Goal: Task Accomplishment & Management: Manage account settings

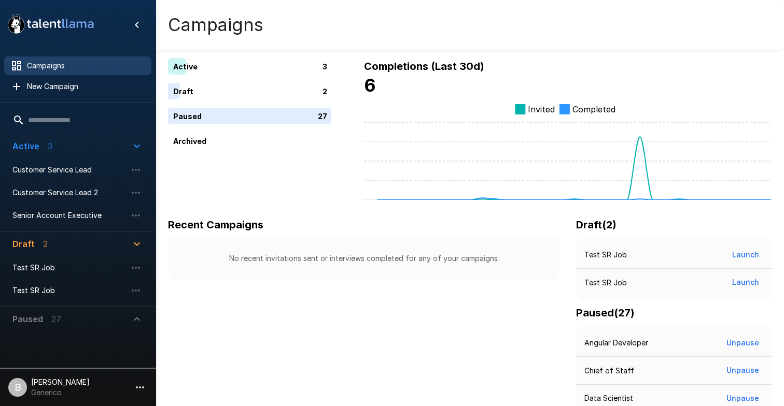
click at [59, 394] on p "Generico" at bounding box center [60, 393] width 59 height 10
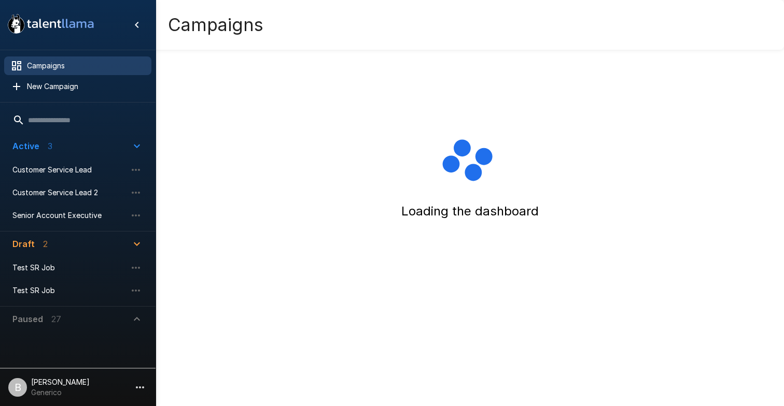
click at [50, 391] on p "Generico" at bounding box center [60, 393] width 59 height 10
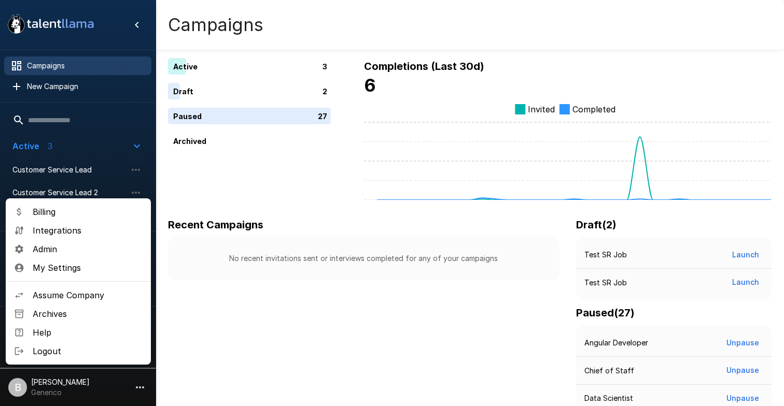
drag, startPoint x: 92, startPoint y: 290, endPoint x: 101, endPoint y: 254, distance: 37.5
click at [101, 254] on ul "Billing Integrations Admin My Settings Assume Company Archives Help Logout" at bounding box center [78, 282] width 145 height 166
click at [101, 254] on span "Admin" at bounding box center [88, 249] width 110 height 12
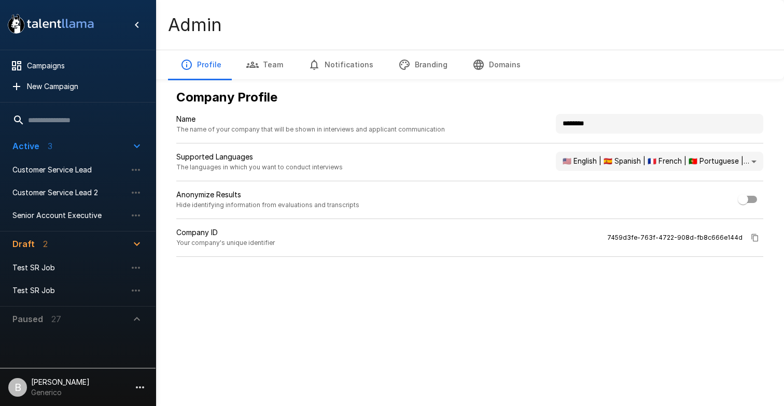
click at [278, 62] on button "Team" at bounding box center [265, 64] width 62 height 29
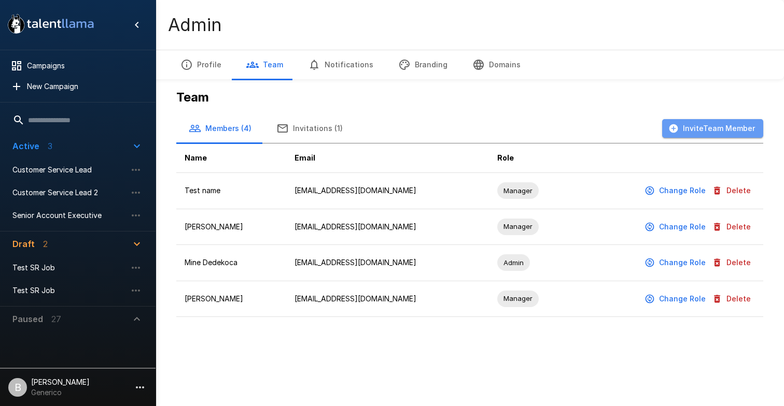
click at [735, 133] on button "Invite Team Member" at bounding box center [712, 128] width 101 height 19
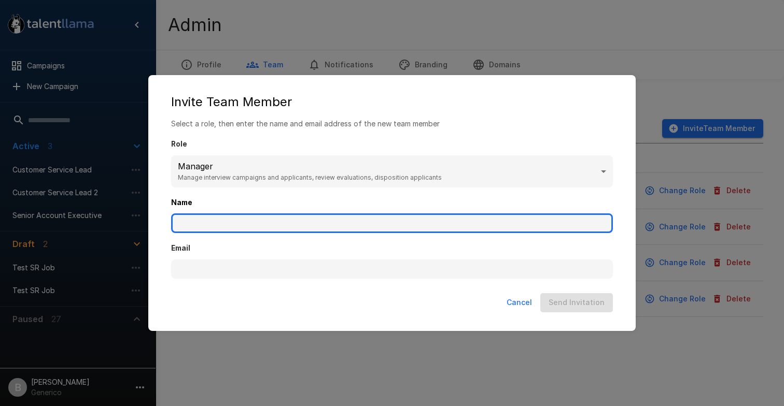
click at [331, 216] on input "Name" at bounding box center [392, 224] width 442 height 20
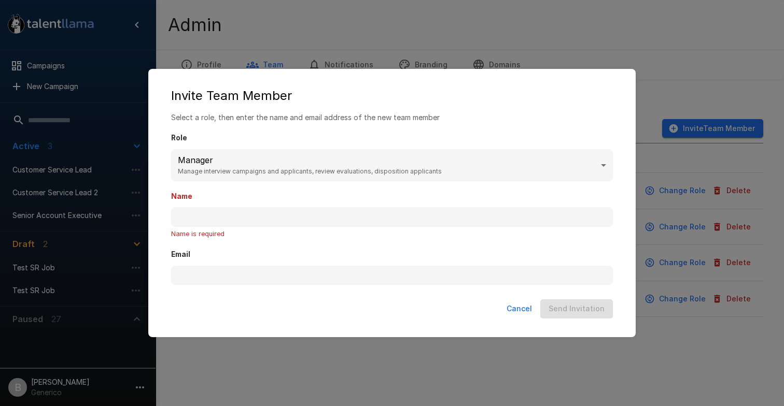
click at [435, 55] on div "Invite Team Member Select a role, then enter the name and email address of the …" at bounding box center [392, 203] width 784 height 406
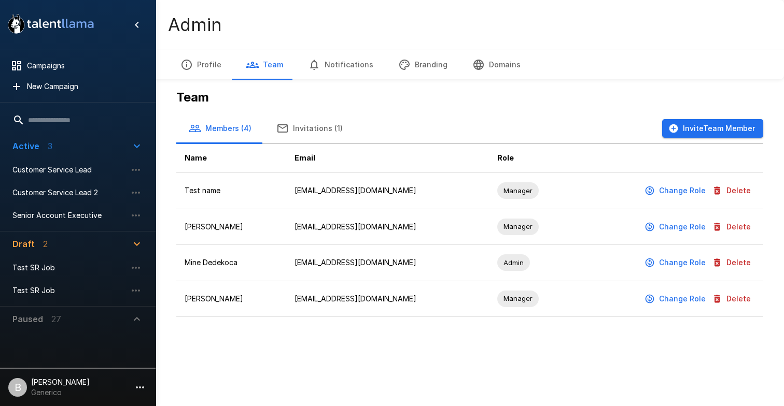
click at [692, 122] on button "Invite Team Member" at bounding box center [712, 128] width 101 height 19
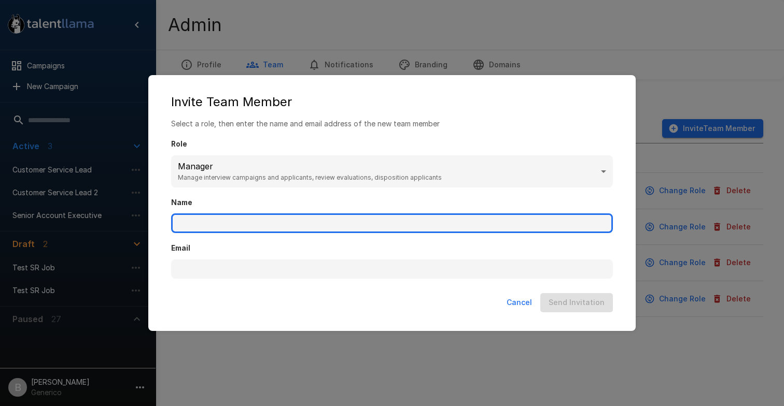
click at [282, 227] on input "Name" at bounding box center [392, 224] width 442 height 20
type input "********"
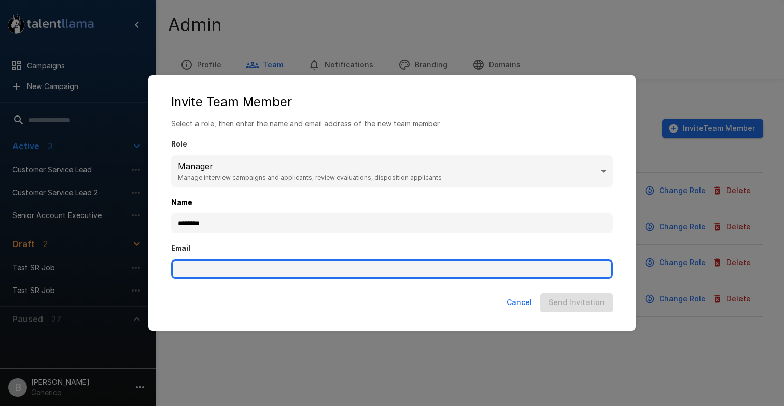
click at [235, 264] on input "Email" at bounding box center [392, 270] width 442 height 20
type input "**********"
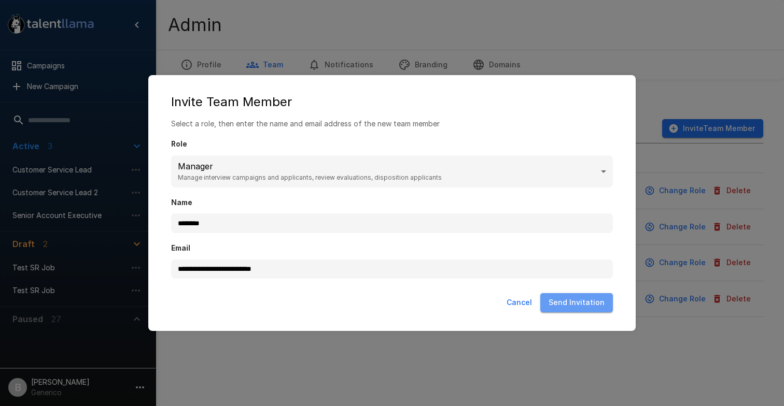
click at [583, 308] on button "Send Invitation" at bounding box center [576, 302] width 73 height 19
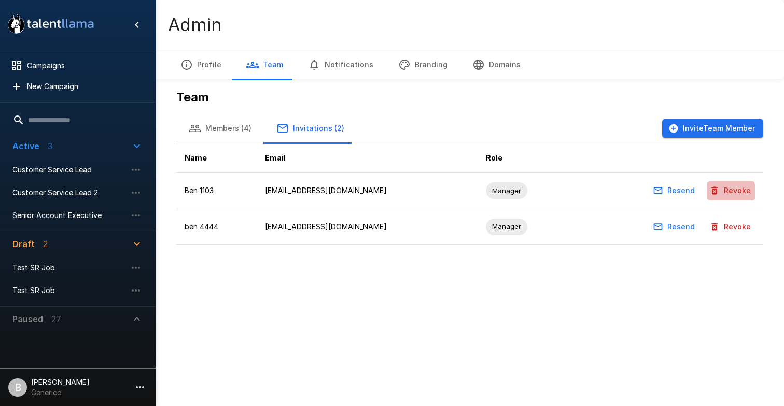
click at [725, 192] on button "Revoke" at bounding box center [731, 190] width 48 height 19
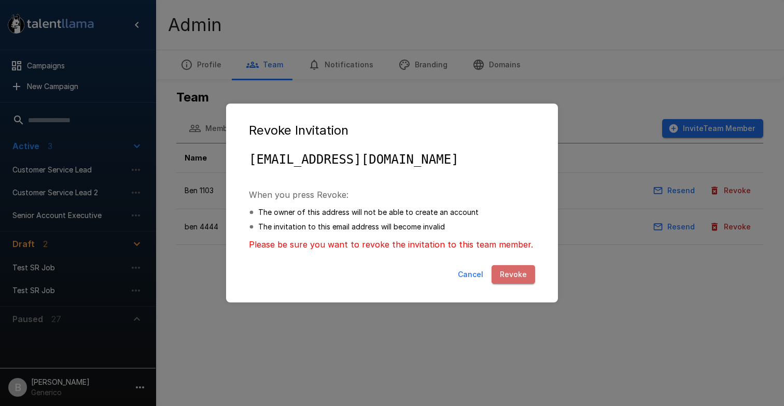
click at [529, 273] on button "Revoke" at bounding box center [513, 274] width 44 height 19
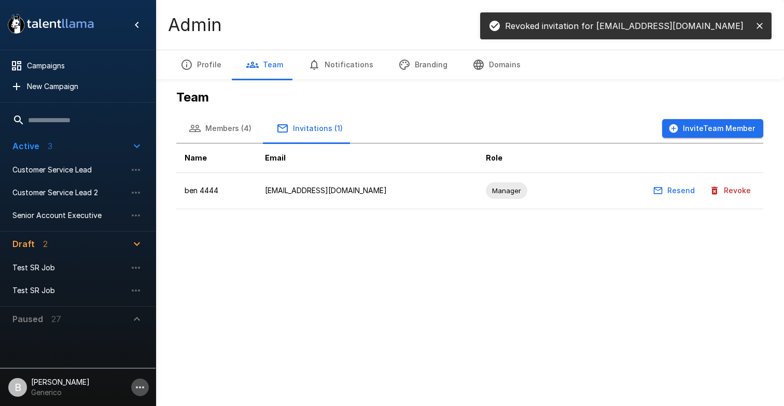
click at [140, 392] on icon "button" at bounding box center [140, 387] width 12 height 12
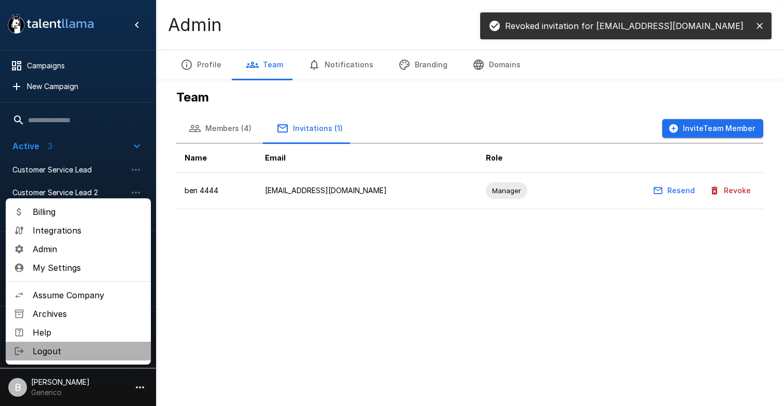
click at [89, 350] on span "Logout" at bounding box center [88, 351] width 110 height 12
